Goal: Use online tool/utility

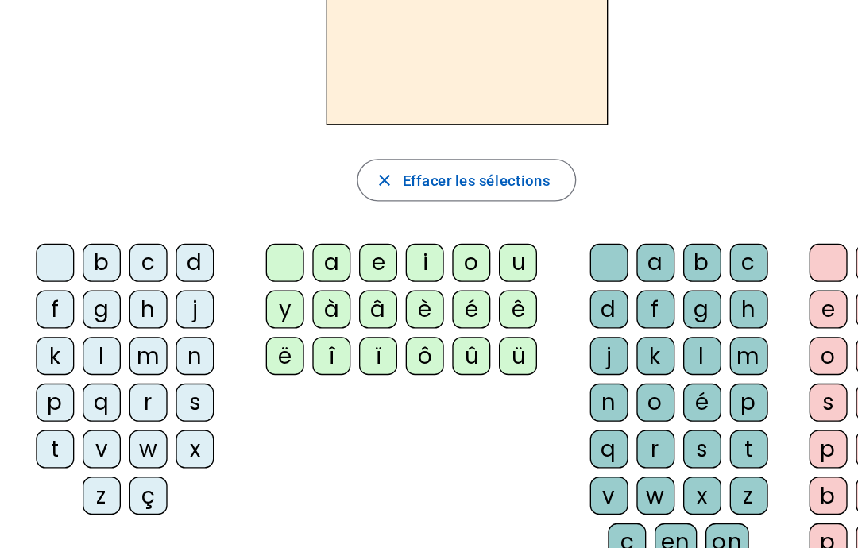
scroll to position [58, 0]
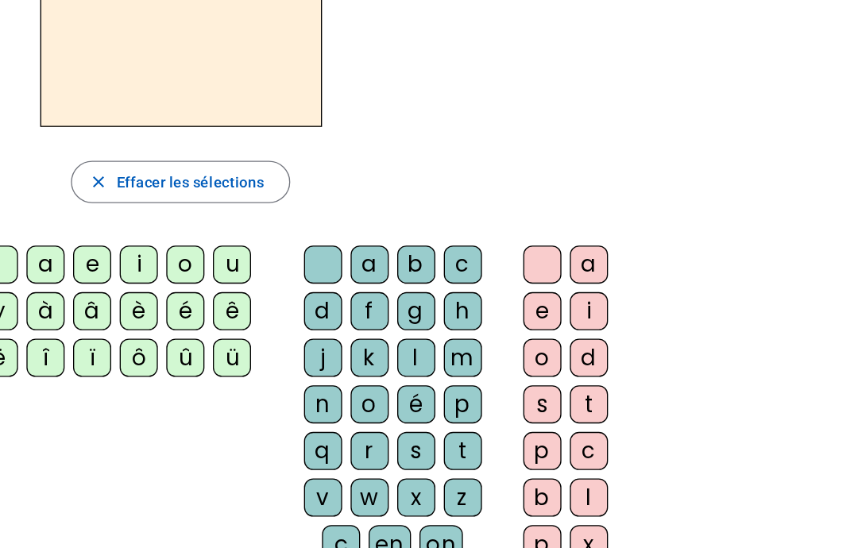
click at [642, 377] on div "t" at bounding box center [656, 391] width 29 height 29
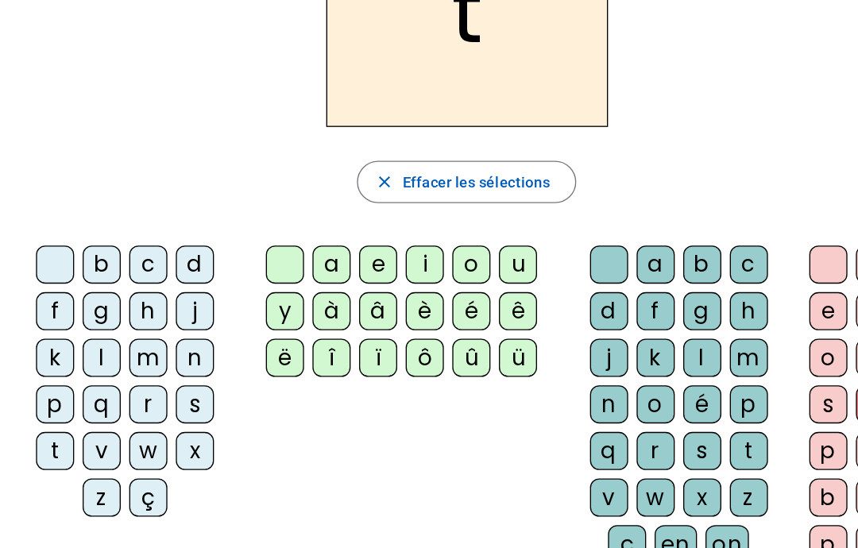
click at [279, 272] on div "e" at bounding box center [283, 286] width 29 height 29
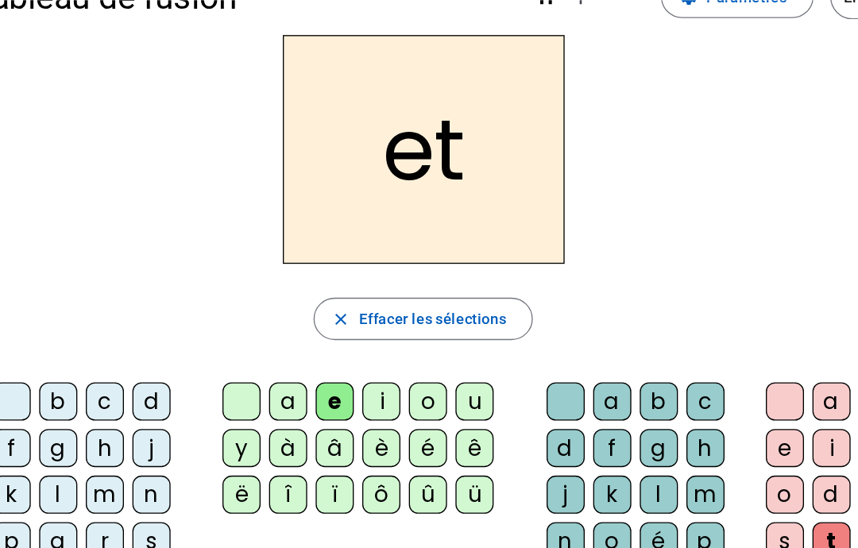
scroll to position [43, 0]
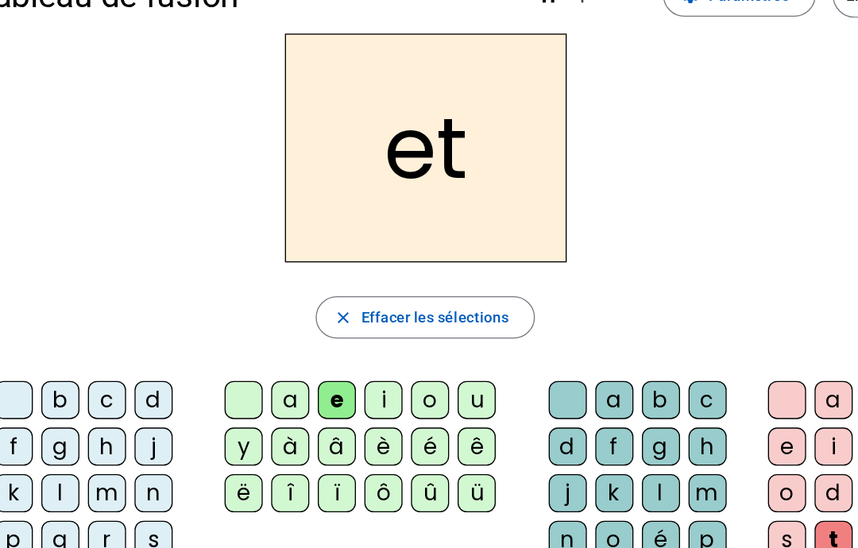
click at [270, 232] on span "button" at bounding box center [349, 240] width 163 height 38
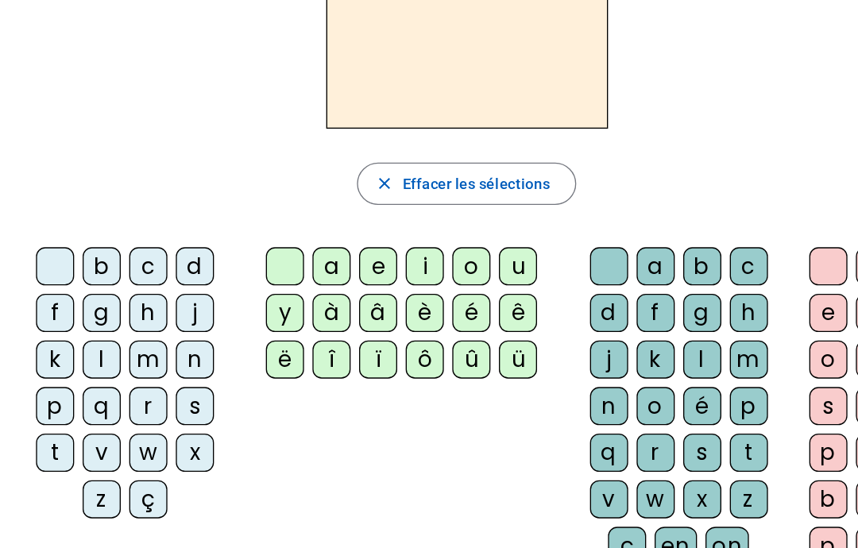
scroll to position [56, 0]
click at [42, 414] on div "t" at bounding box center [41, 428] width 29 height 29
click at [283, 274] on div "e" at bounding box center [283, 288] width 29 height 29
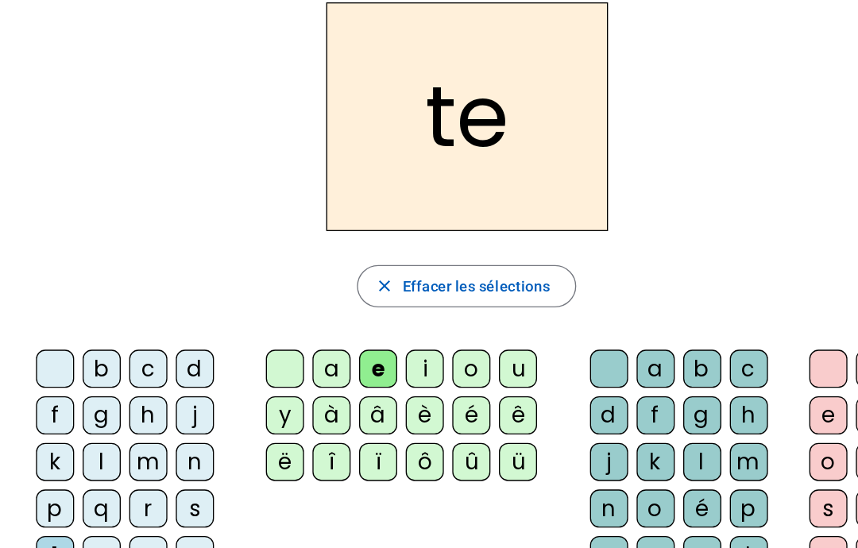
scroll to position [49, 0]
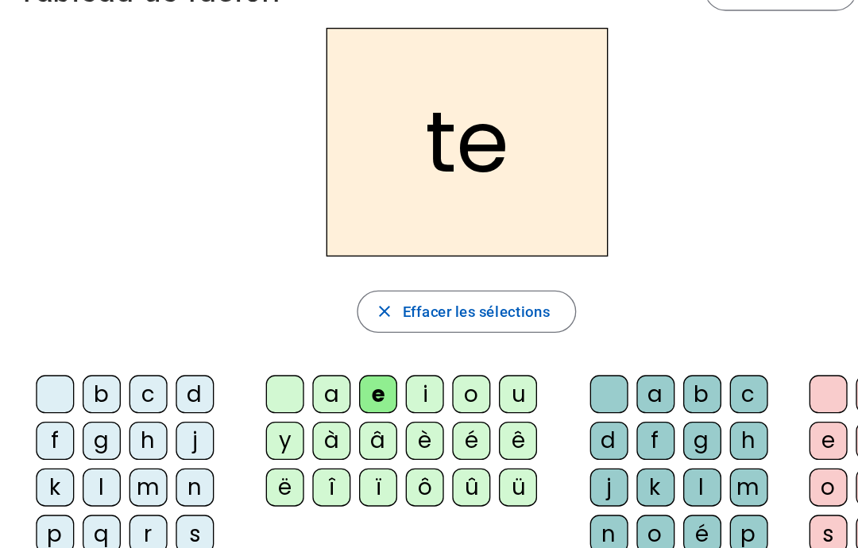
click at [283, 298] on div "e" at bounding box center [283, 295] width 29 height 29
click at [252, 283] on div "a" at bounding box center [248, 295] width 29 height 29
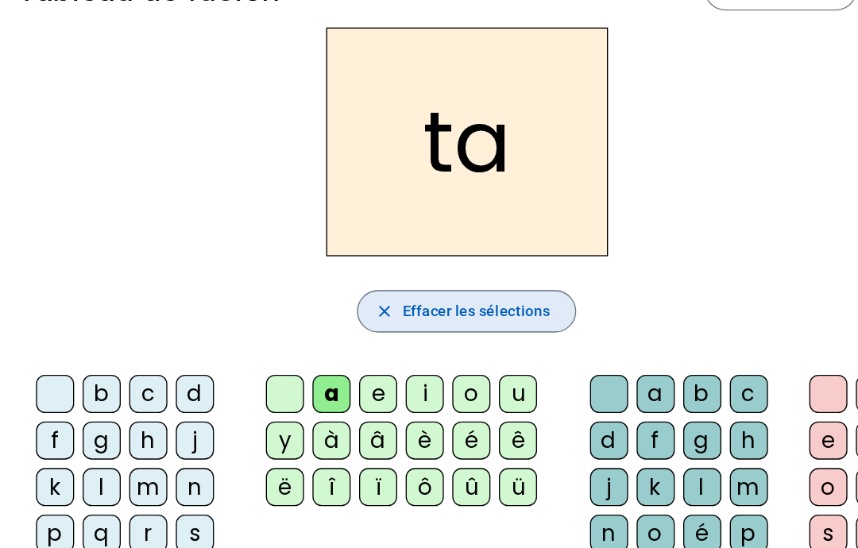
click at [311, 234] on span "Effacer les sélections" at bounding box center [357, 233] width 110 height 19
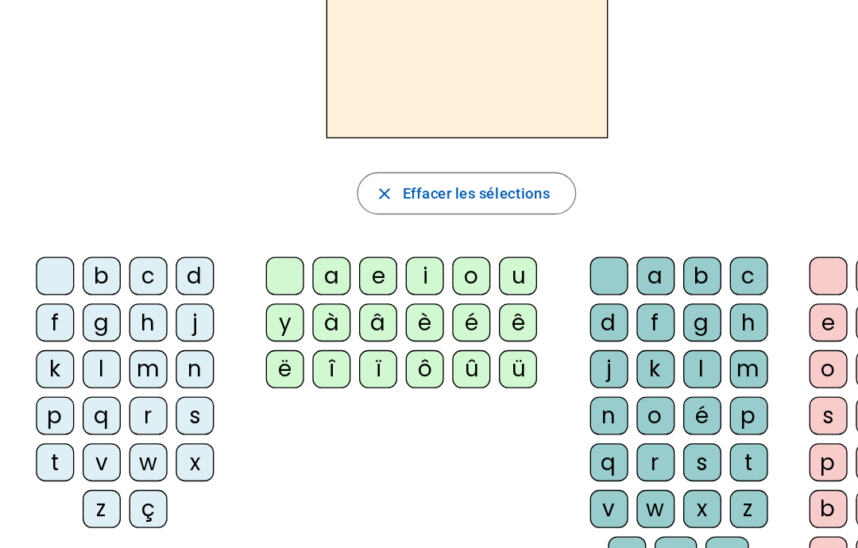
click at [37, 421] on div "t" at bounding box center [41, 435] width 29 height 29
click at [246, 281] on div "a" at bounding box center [248, 295] width 29 height 29
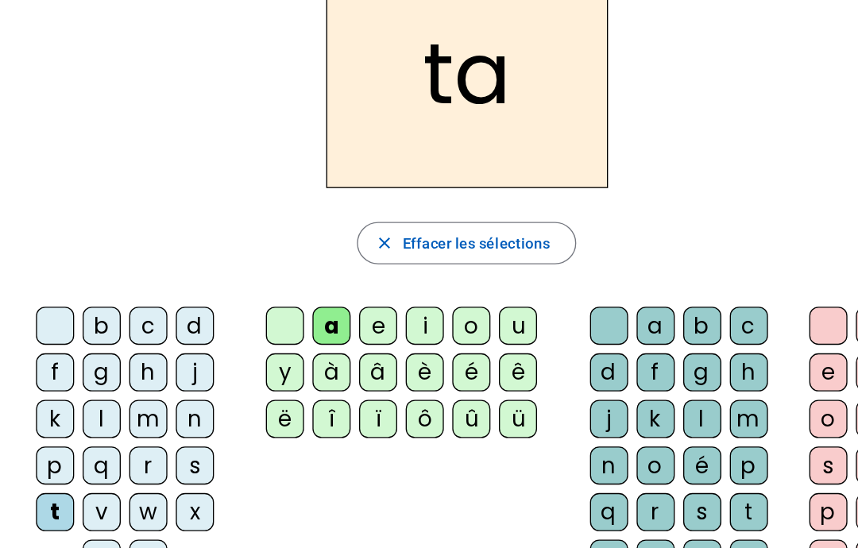
click at [30, 421] on div "t" at bounding box center [41, 435] width 29 height 29
click at [67, 351] on div "l" at bounding box center [76, 365] width 29 height 29
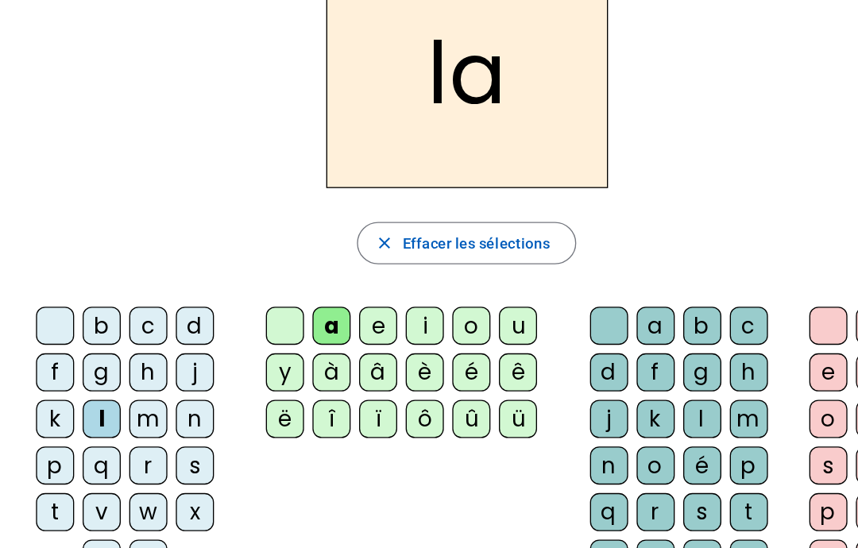
click at [106, 351] on div "m" at bounding box center [111, 365] width 29 height 29
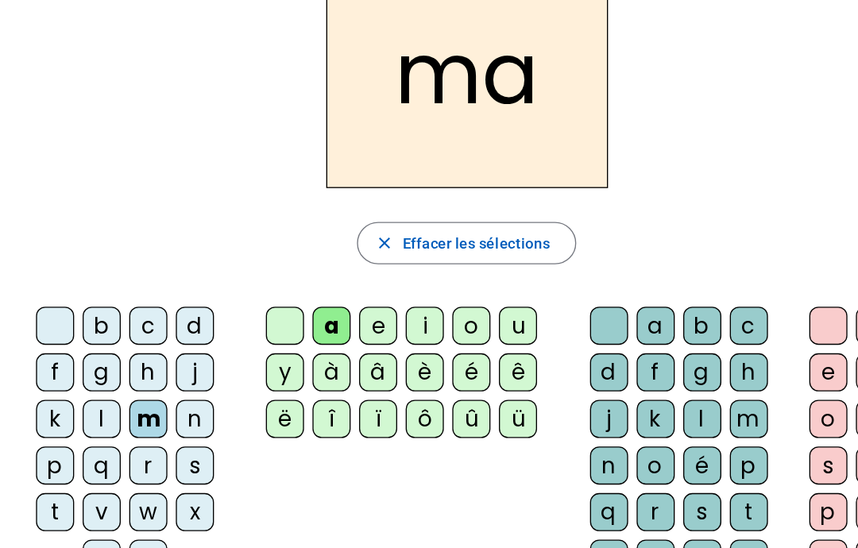
click at [314, 224] on span "Effacer les sélections" at bounding box center [357, 233] width 110 height 19
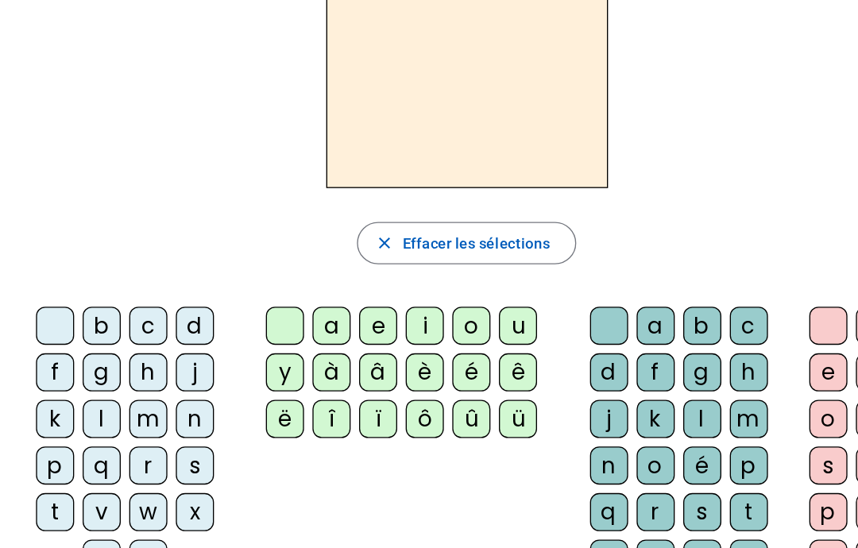
click at [28, 421] on letter-bubble "t" at bounding box center [44, 438] width 35 height 35
click at [391, 281] on div "u" at bounding box center [388, 295] width 29 height 29
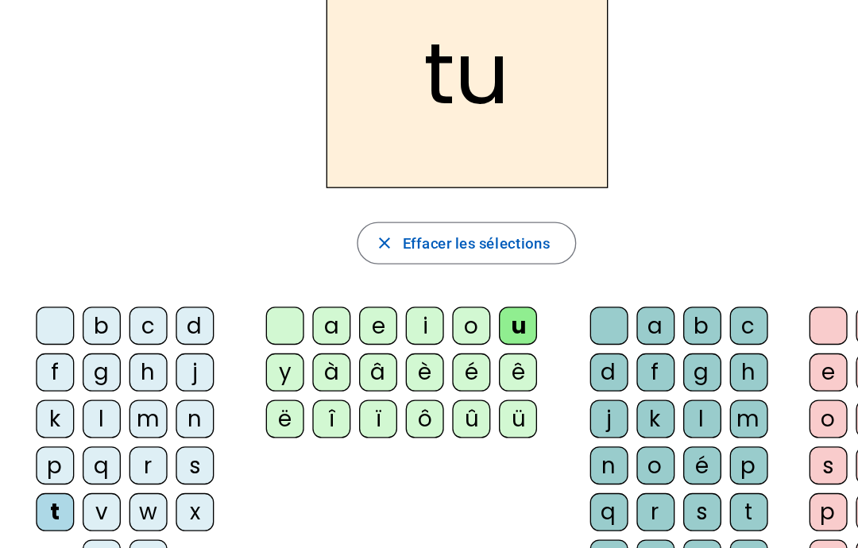
click at [395, 316] on div "ê" at bounding box center [388, 330] width 29 height 29
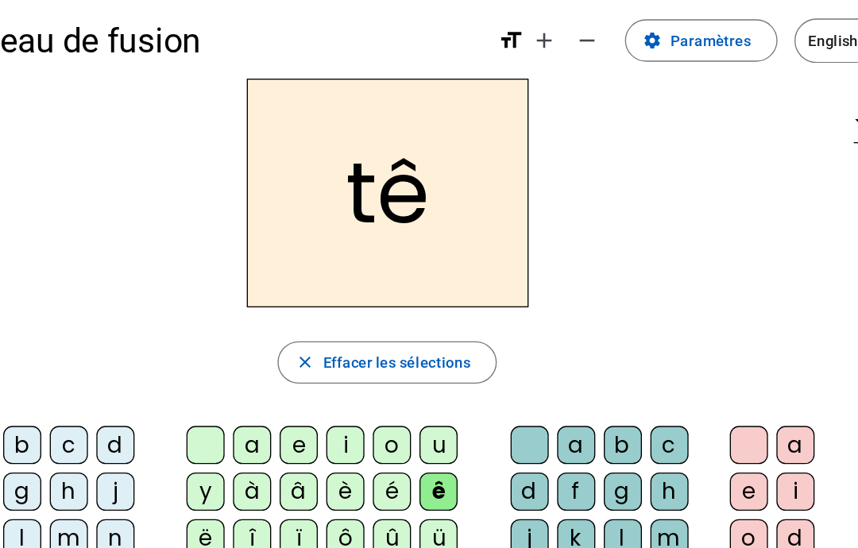
scroll to position [10, 0]
click at [269, 322] on div "e" at bounding box center [283, 334] width 29 height 29
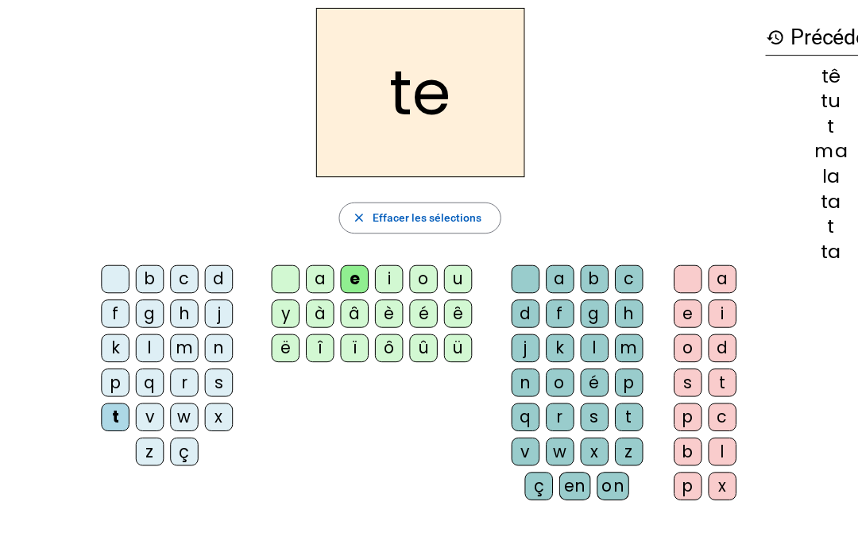
scroll to position [71, 0]
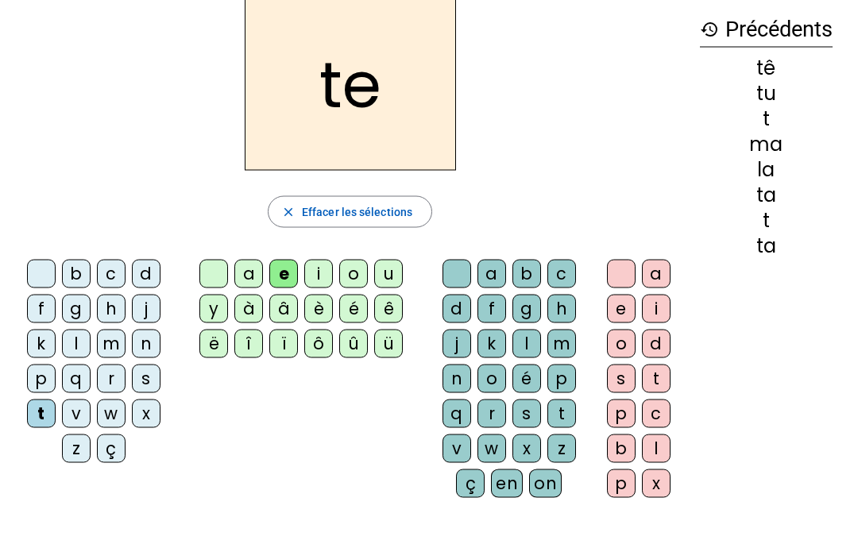
click at [521, 339] on div "l" at bounding box center [526, 344] width 29 height 29
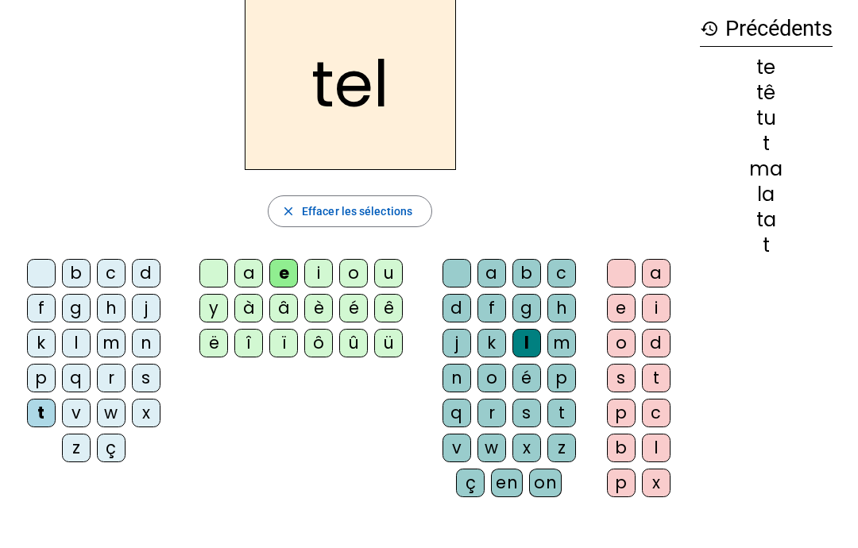
click at [287, 212] on mat-icon "close" at bounding box center [288, 211] width 14 height 14
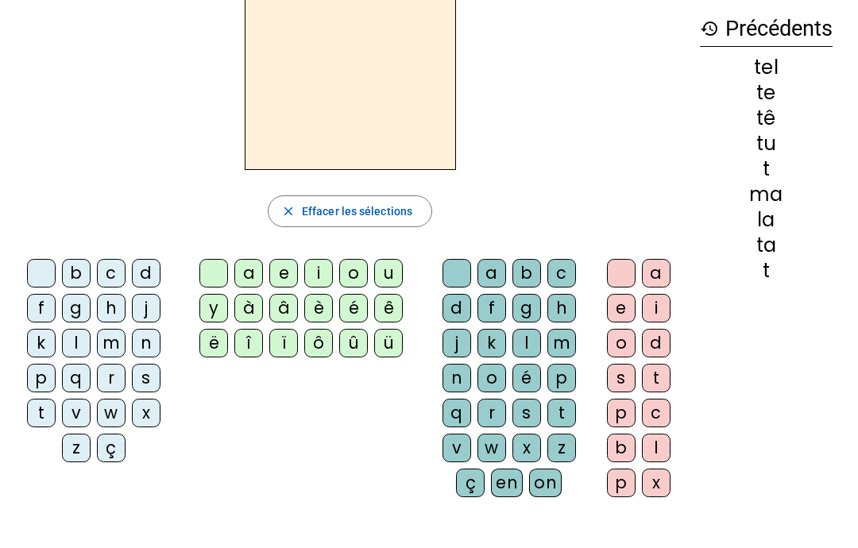
click at [44, 412] on div "t" at bounding box center [41, 413] width 29 height 29
click at [284, 270] on div "e" at bounding box center [283, 273] width 29 height 29
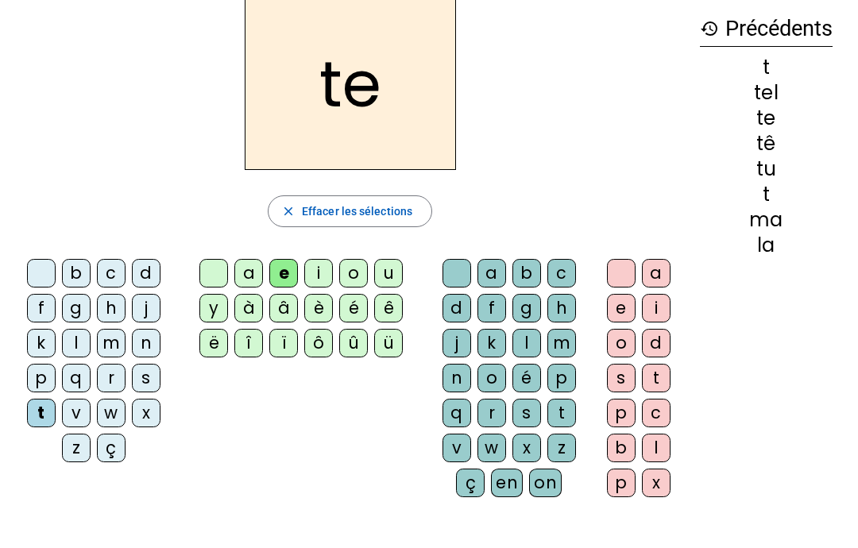
click at [76, 342] on div "l" at bounding box center [76, 343] width 29 height 29
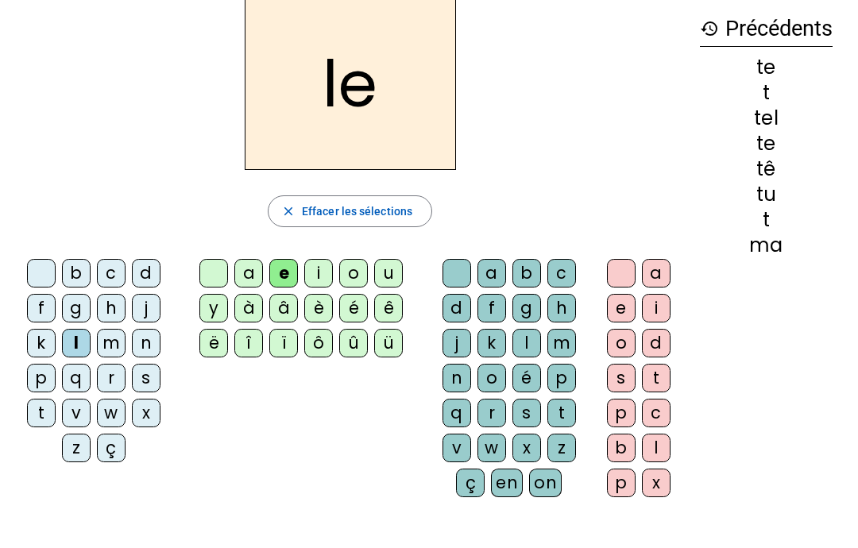
click at [248, 262] on div "a" at bounding box center [248, 273] width 29 height 29
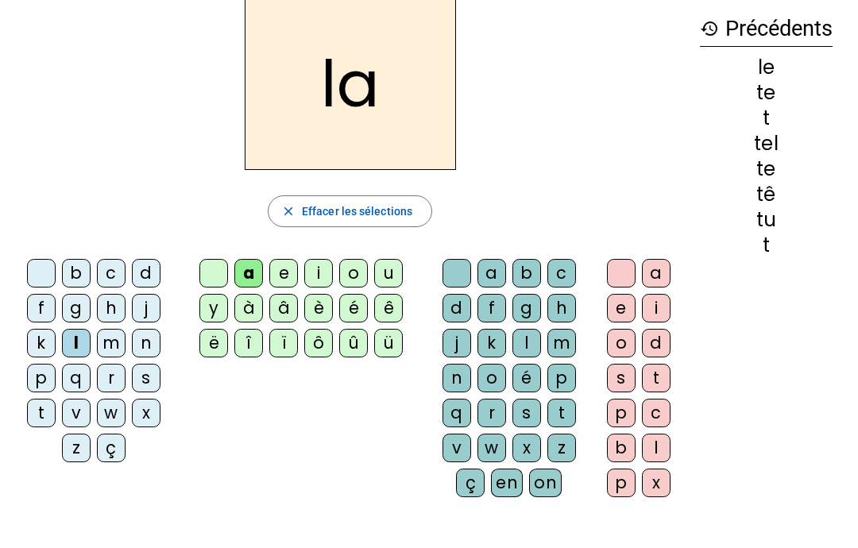
click at [270, 206] on span "button" at bounding box center [349, 211] width 163 height 38
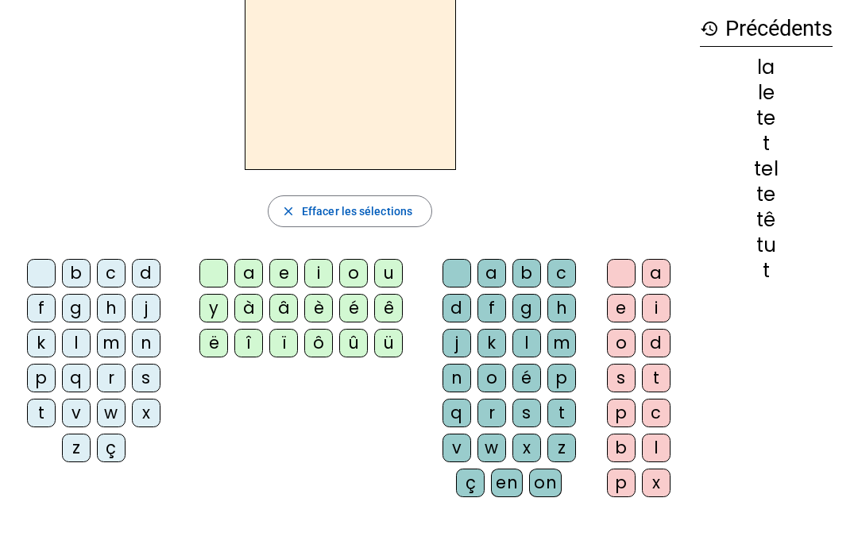
click at [79, 345] on div "l" at bounding box center [76, 343] width 29 height 29
click at [248, 268] on div "a" at bounding box center [248, 273] width 29 height 29
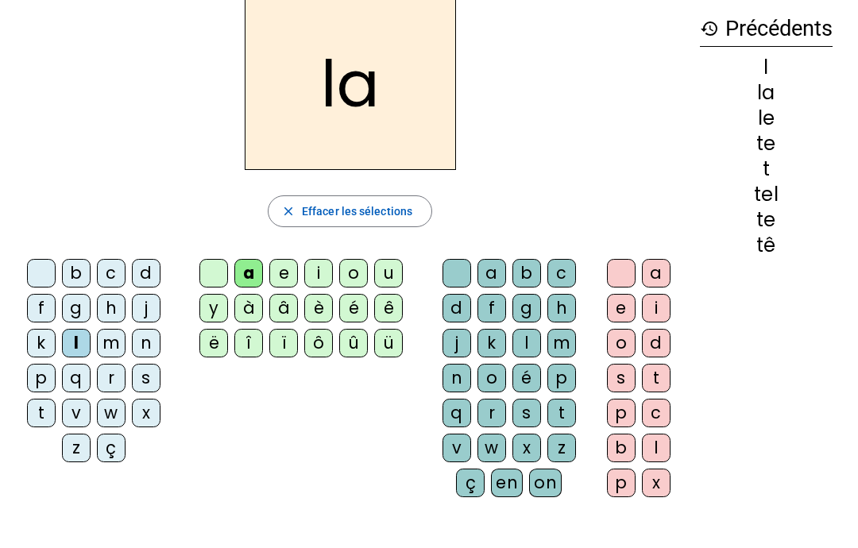
click at [348, 148] on h2 "la" at bounding box center [350, 84] width 211 height 172
click at [290, 99] on h2 "la" at bounding box center [350, 84] width 211 height 172
click at [193, 55] on div "la" at bounding box center [350, 84] width 674 height 172
click at [357, 217] on span "Effacer les sélections" at bounding box center [357, 211] width 110 height 19
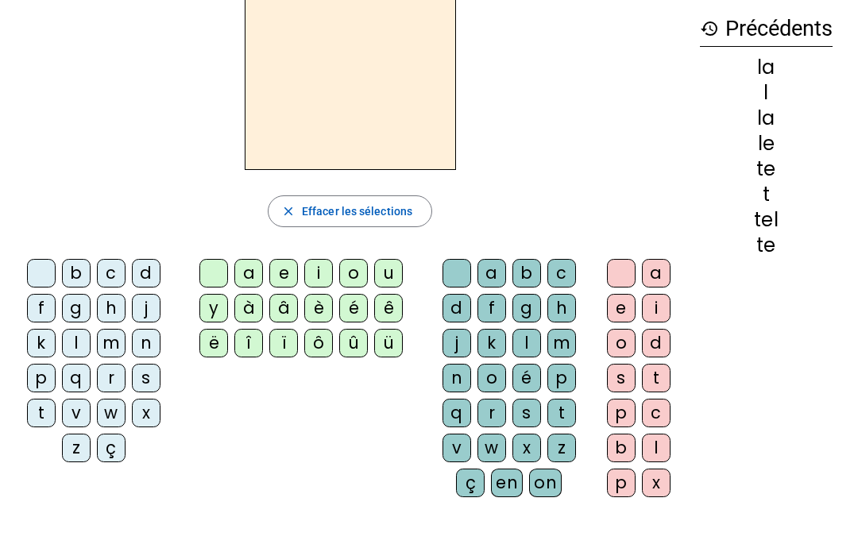
click at [136, 276] on div "d" at bounding box center [146, 273] width 29 height 29
click at [383, 274] on div "u" at bounding box center [388, 273] width 29 height 29
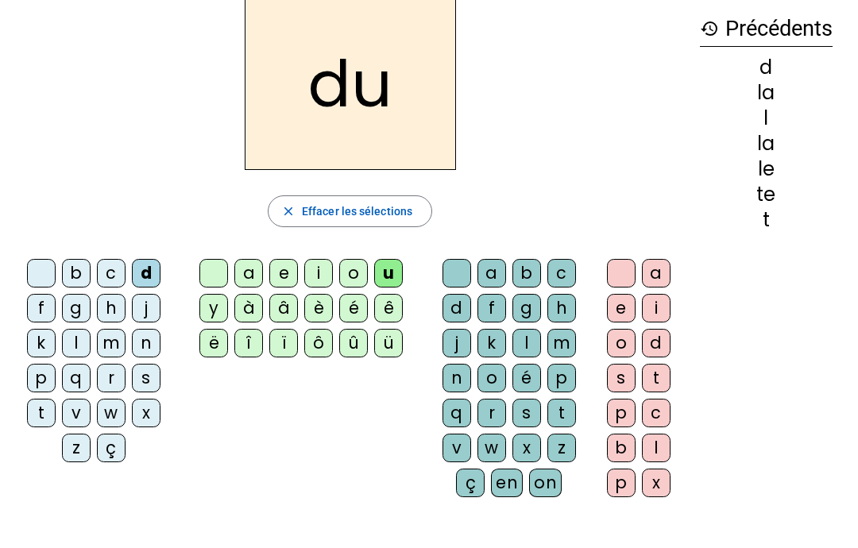
click at [32, 417] on div "t" at bounding box center [41, 413] width 29 height 29
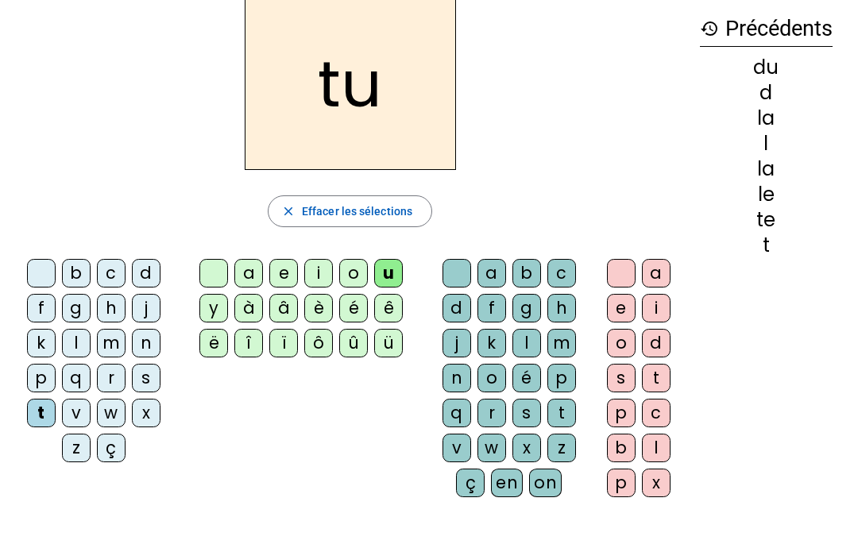
click at [296, 73] on h2 "tu" at bounding box center [350, 84] width 211 height 172
click at [280, 272] on div "e" at bounding box center [283, 273] width 29 height 29
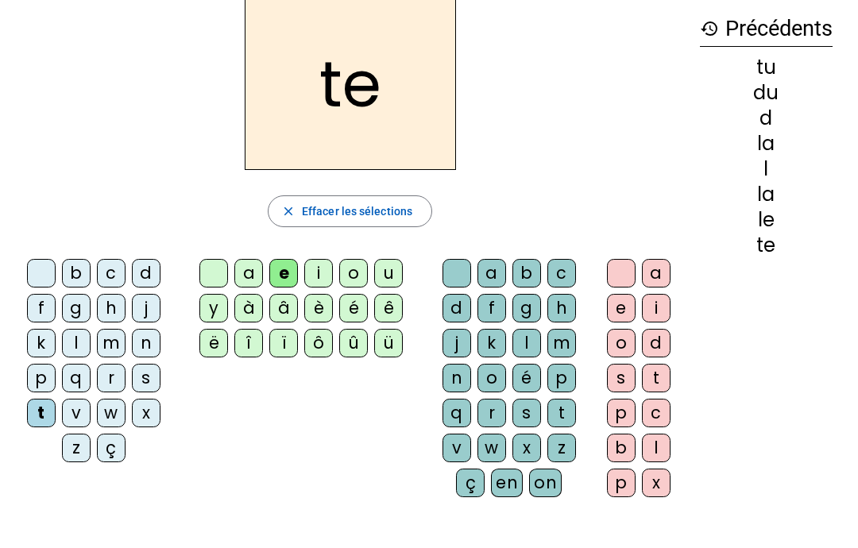
click at [125, 265] on div "c" at bounding box center [111, 273] width 29 height 29
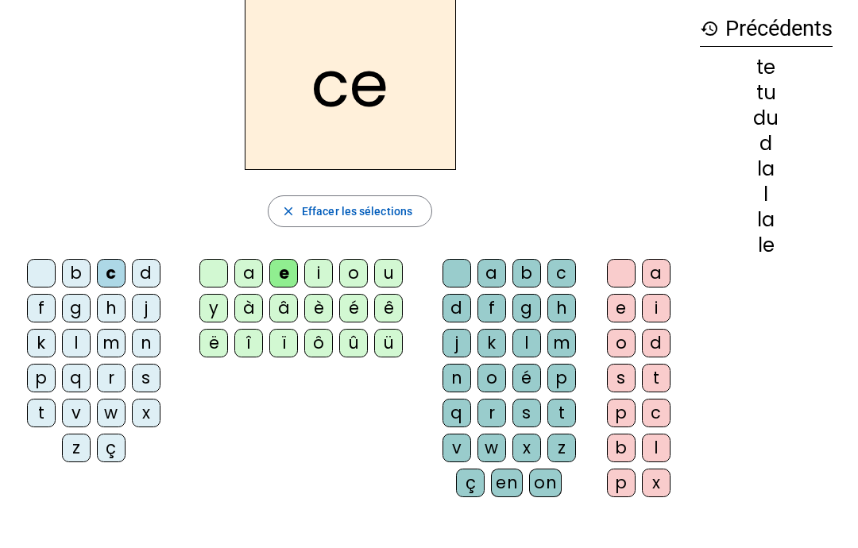
click at [145, 276] on div "d" at bounding box center [146, 273] width 29 height 29
